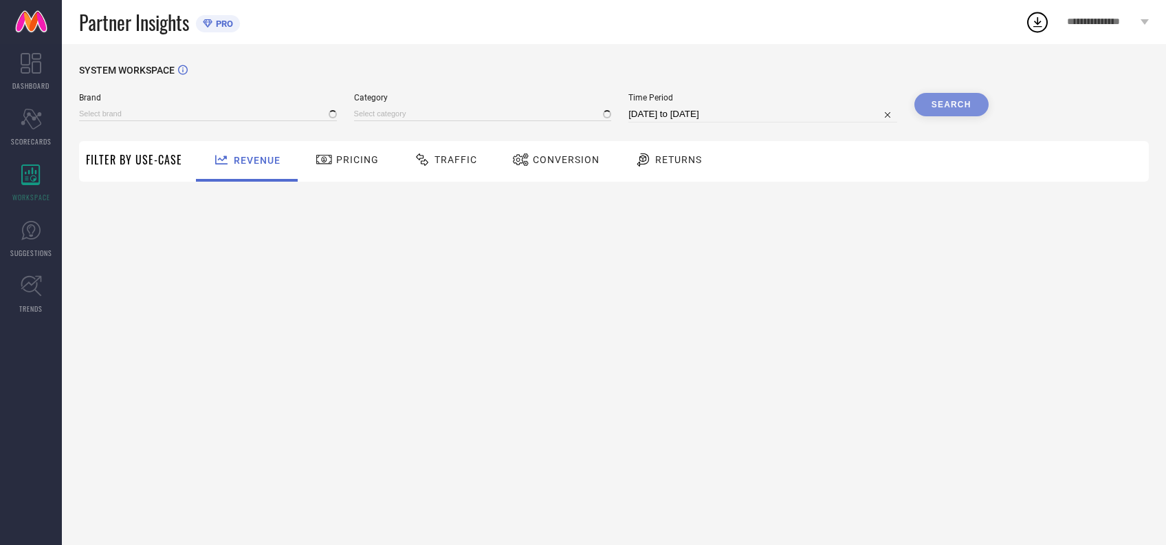
type input "[PERSON_NAME] BY KISAH"
type input "All"
